Goal: Task Accomplishment & Management: Use online tool/utility

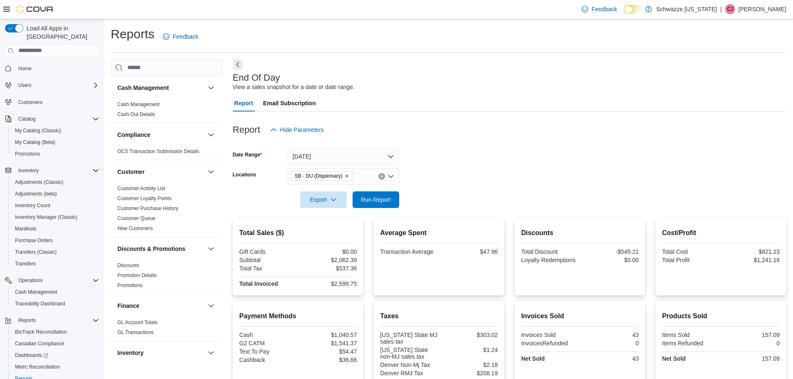
scroll to position [222, 0]
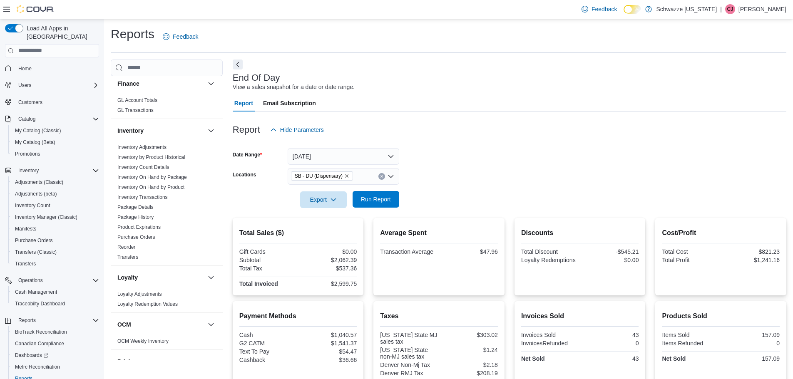
click at [393, 200] on span "Run Report" at bounding box center [376, 199] width 37 height 17
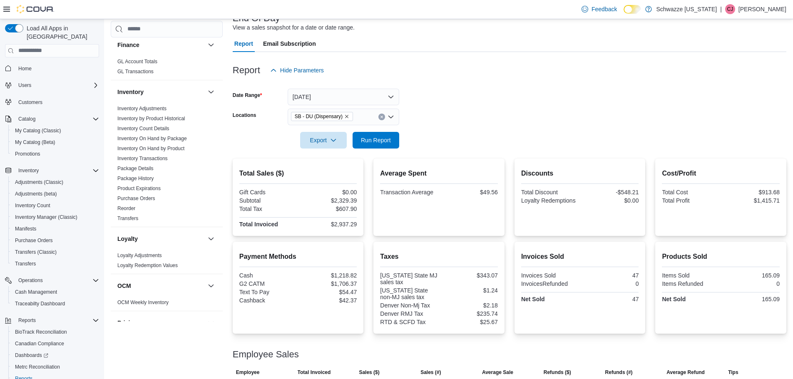
scroll to position [118, 0]
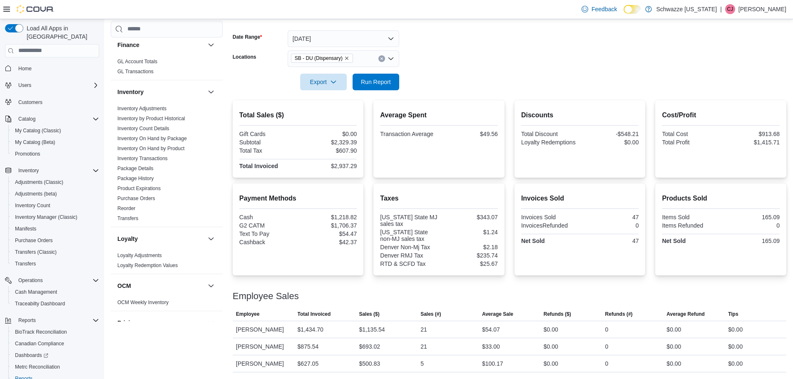
click at [472, 47] on form "Date Range Today Locations SB - DU (Dispensary) Export Run Report" at bounding box center [510, 55] width 554 height 70
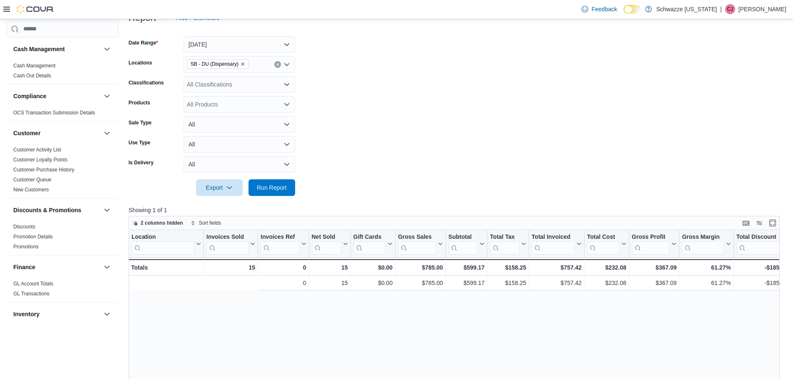
scroll to position [0, 222]
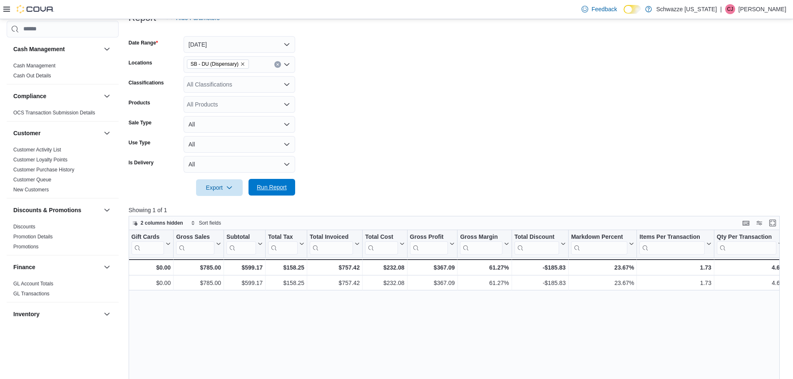
click at [275, 192] on span "Run Report" at bounding box center [272, 187] width 37 height 17
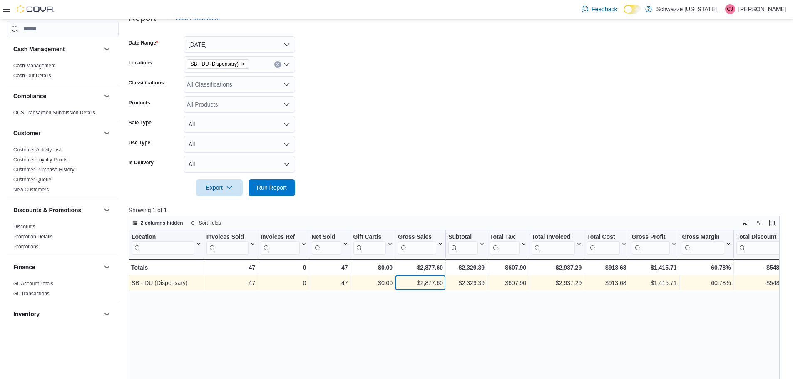
click at [436, 288] on div "$2,877.60" at bounding box center [420, 283] width 45 height 10
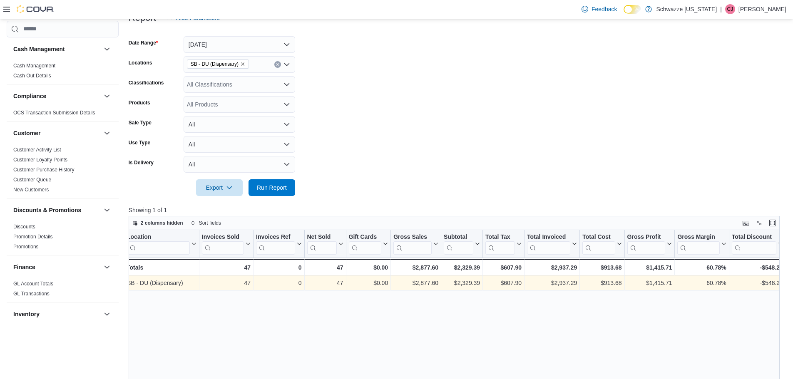
scroll to position [0, 73]
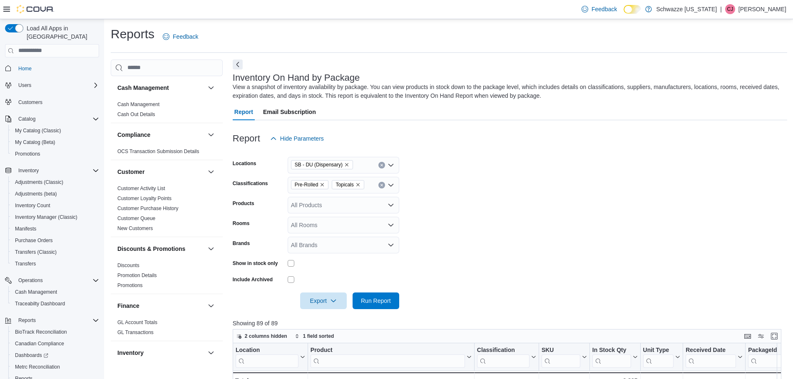
scroll to position [125, 0]
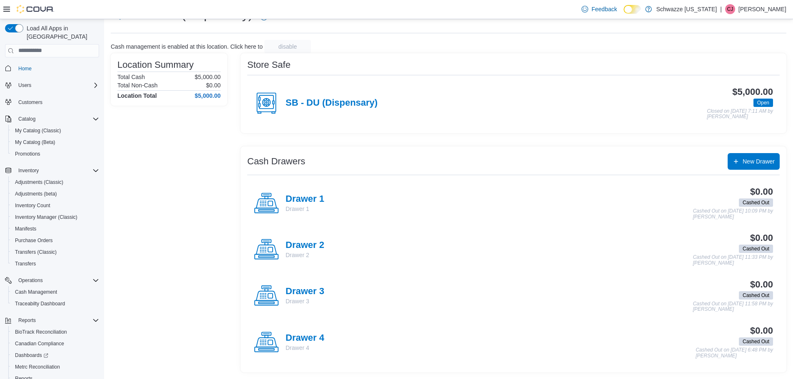
scroll to position [39, 0]
